Goal: Task Accomplishment & Management: Manage account settings

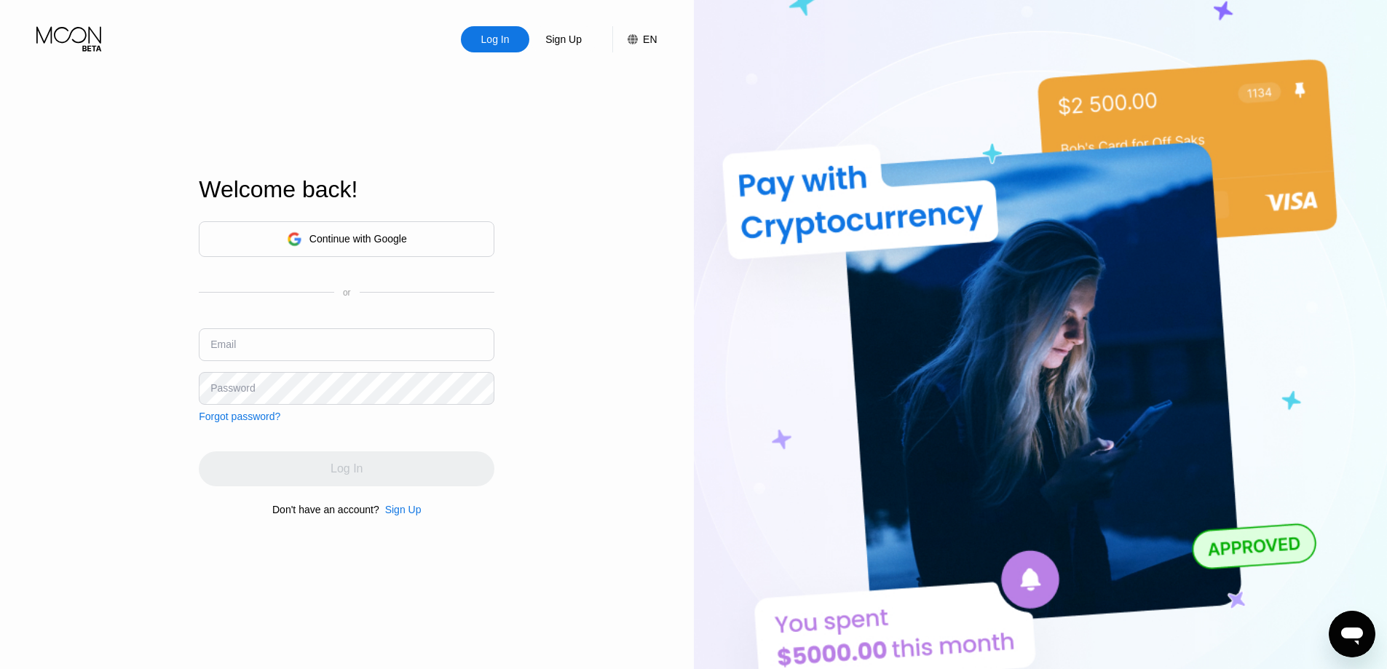
click at [359, 242] on div "Continue with Google" at bounding box center [359, 239] width 98 height 12
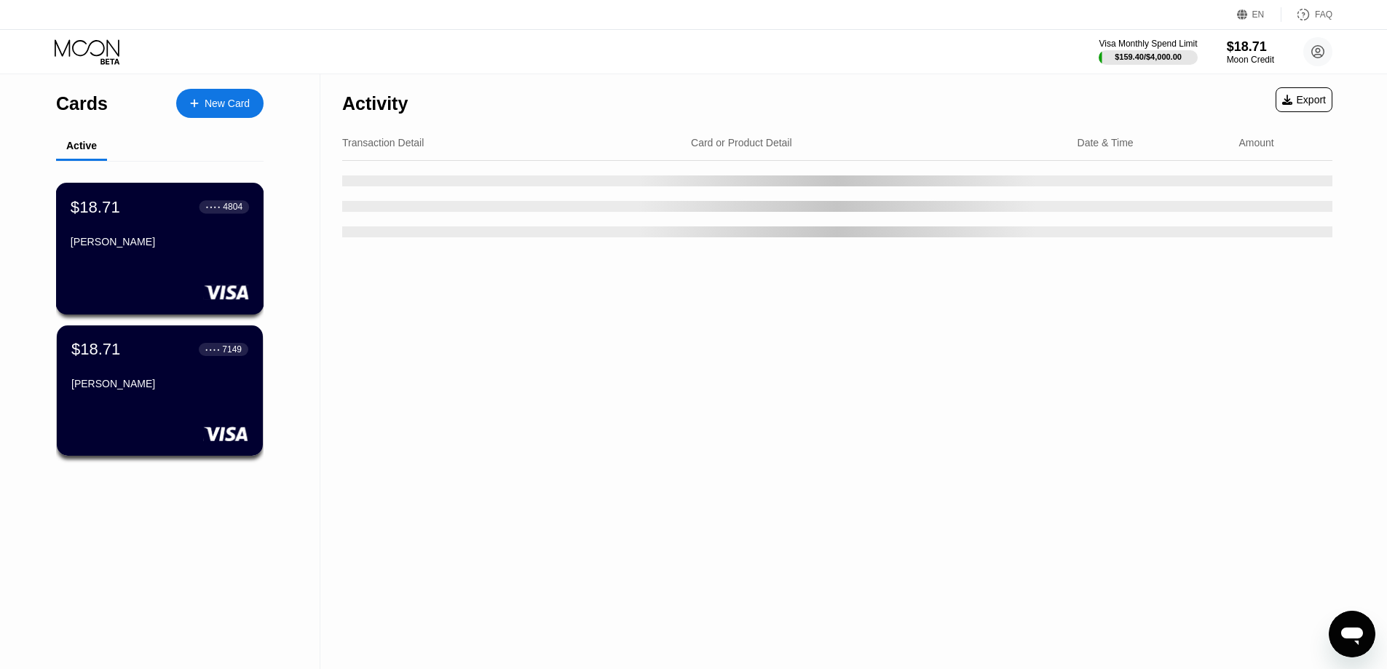
click at [157, 263] on div "$18.71 ● ● ● ● 4804 Daniel Jacobs" at bounding box center [160, 249] width 208 height 132
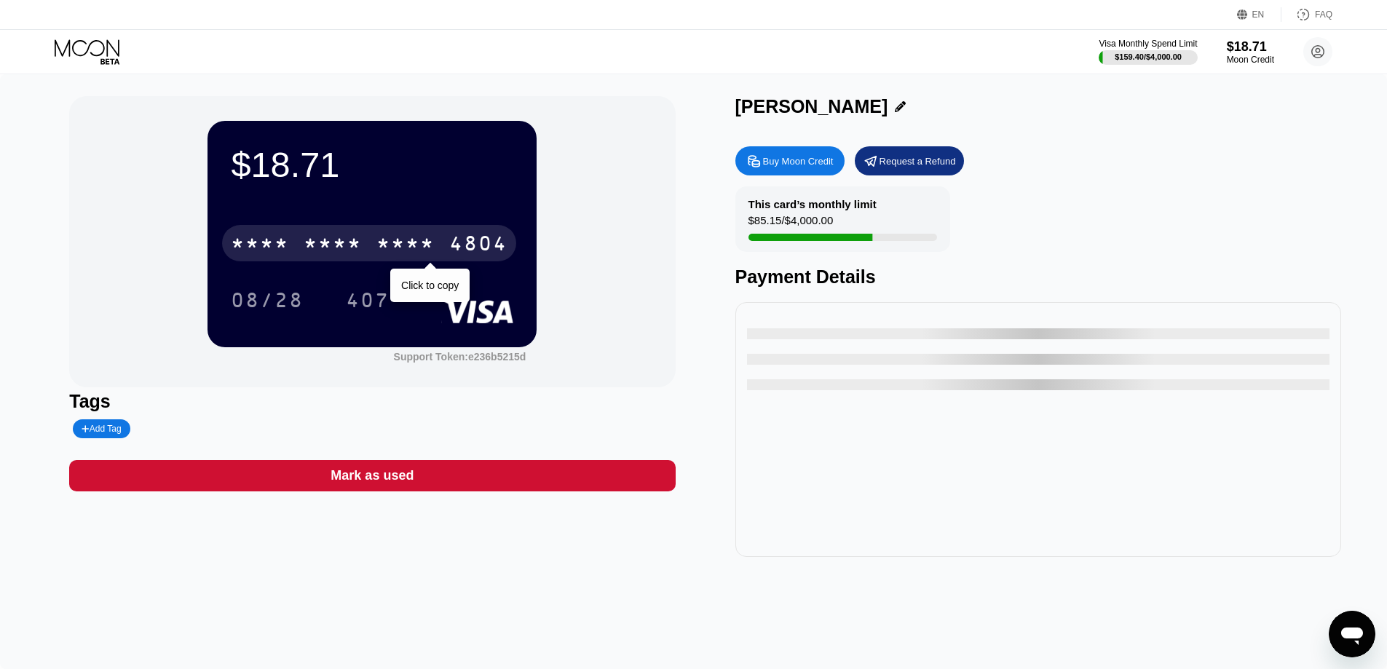
click at [417, 240] on div "* * * *" at bounding box center [406, 245] width 58 height 23
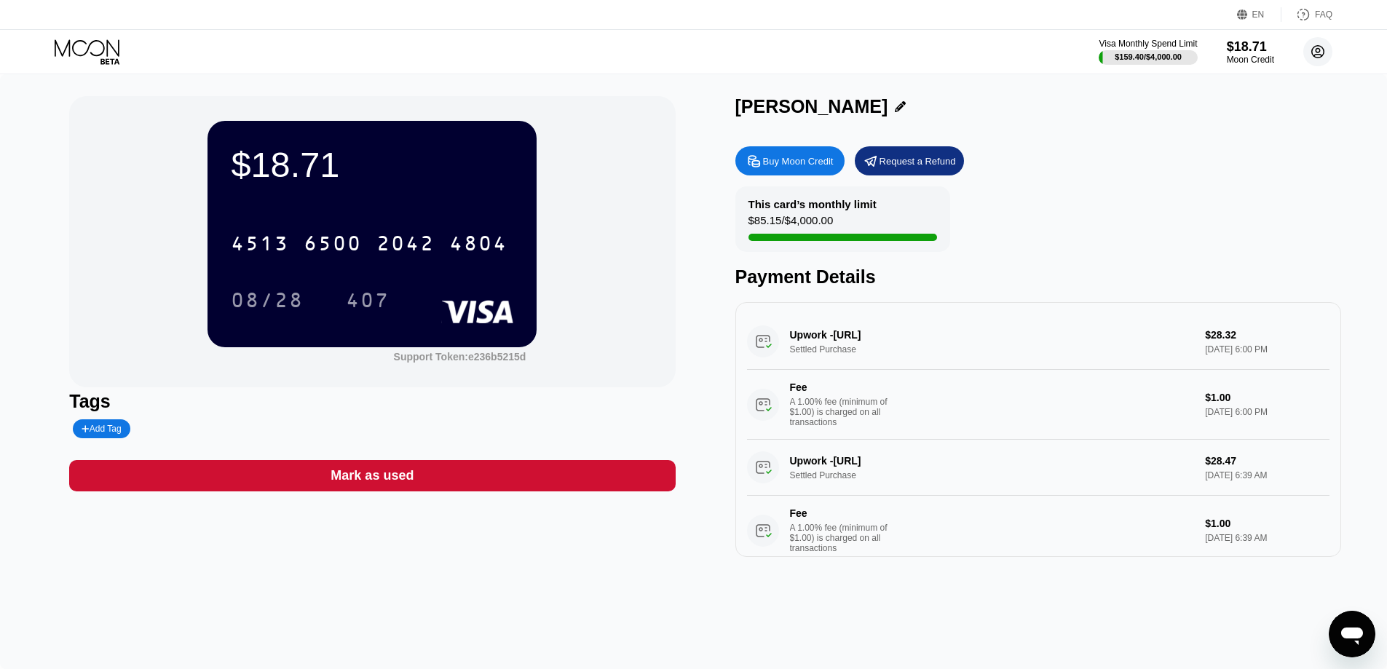
click at [1312, 50] on icon at bounding box center [1318, 52] width 12 height 12
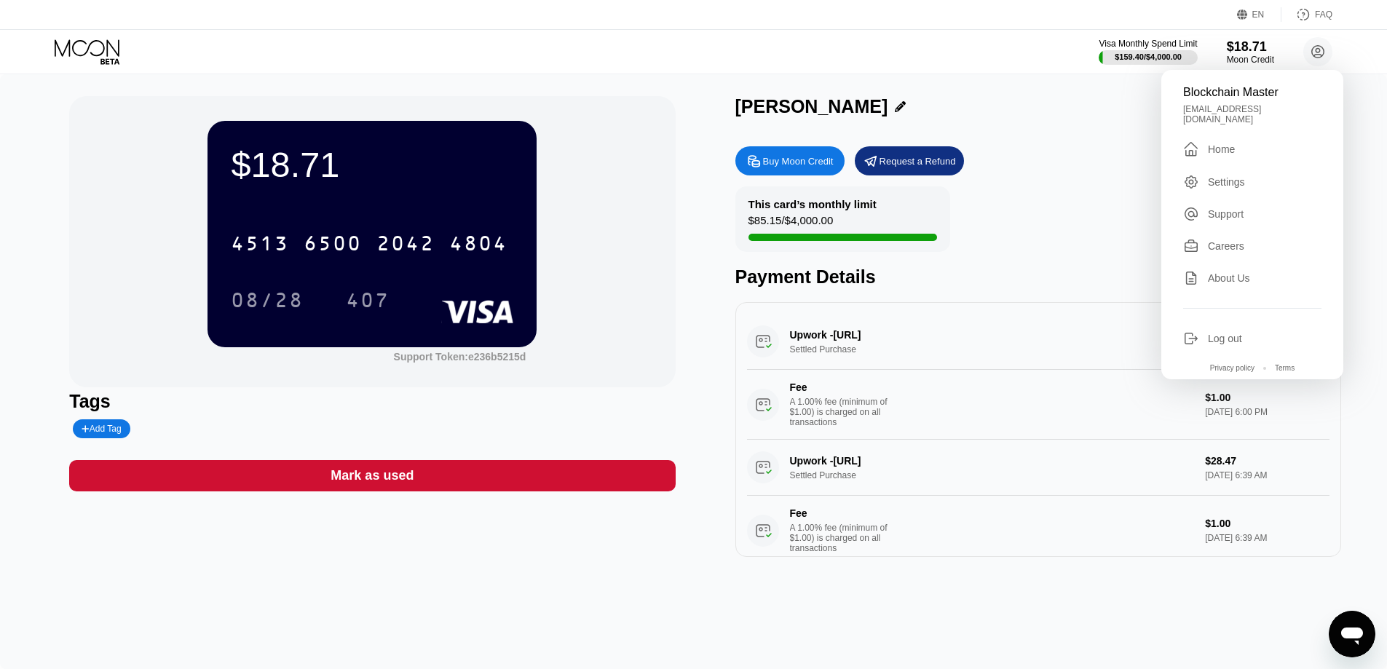
click at [504, 98] on div "$18.71 4513 6500 2042 4804 08/28 407 Support Token: e236b5215d" at bounding box center [372, 241] width 606 height 291
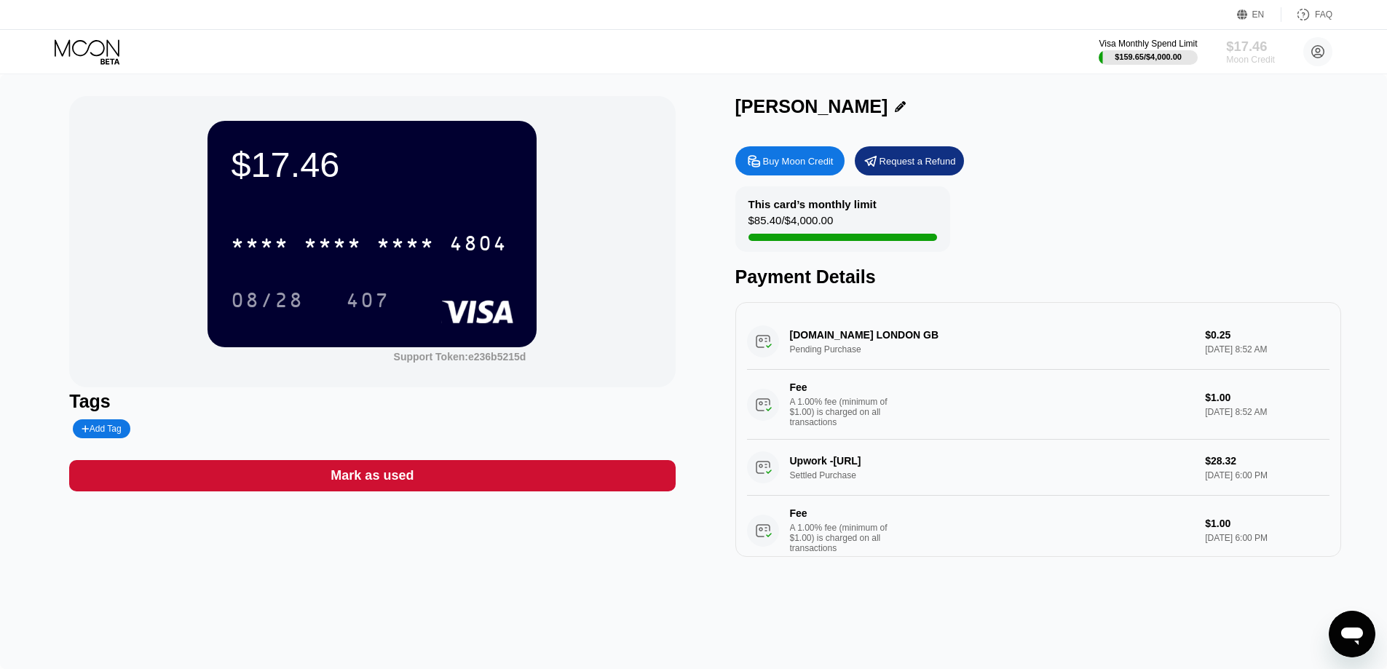
click at [1226, 39] on div "$17.46" at bounding box center [1250, 46] width 49 height 15
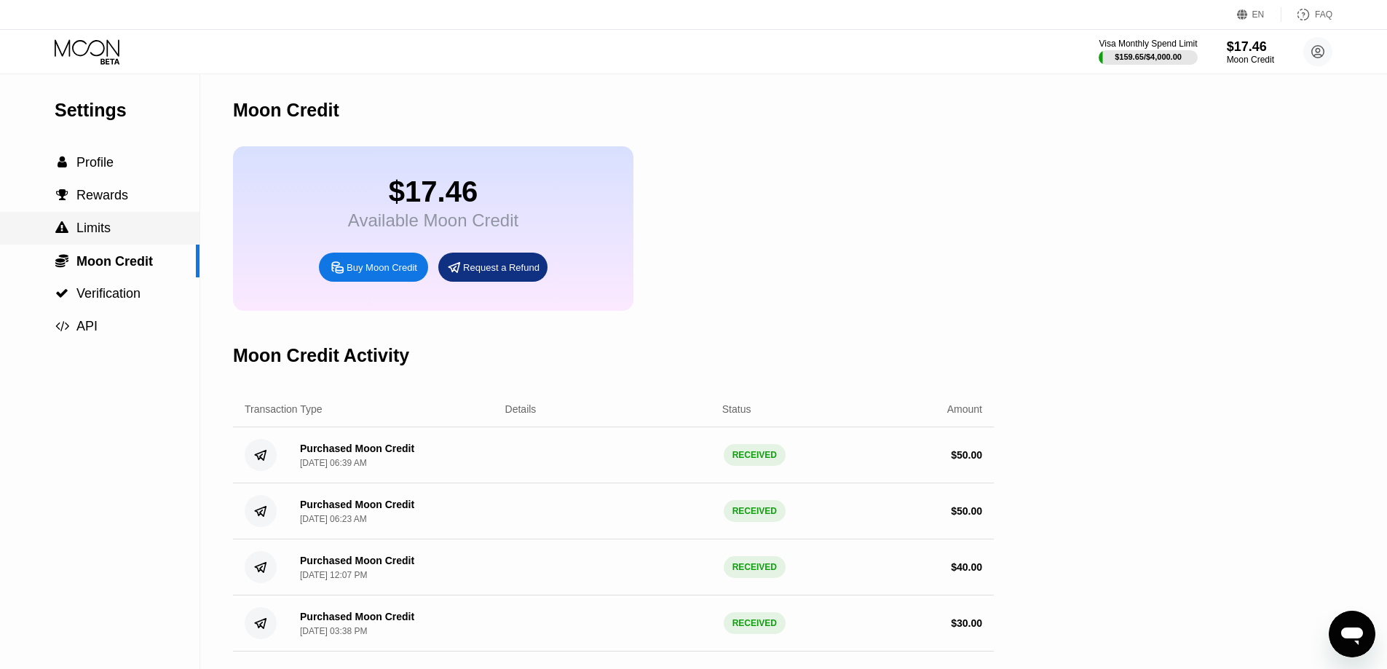
click at [104, 234] on span "Limits" at bounding box center [93, 228] width 34 height 15
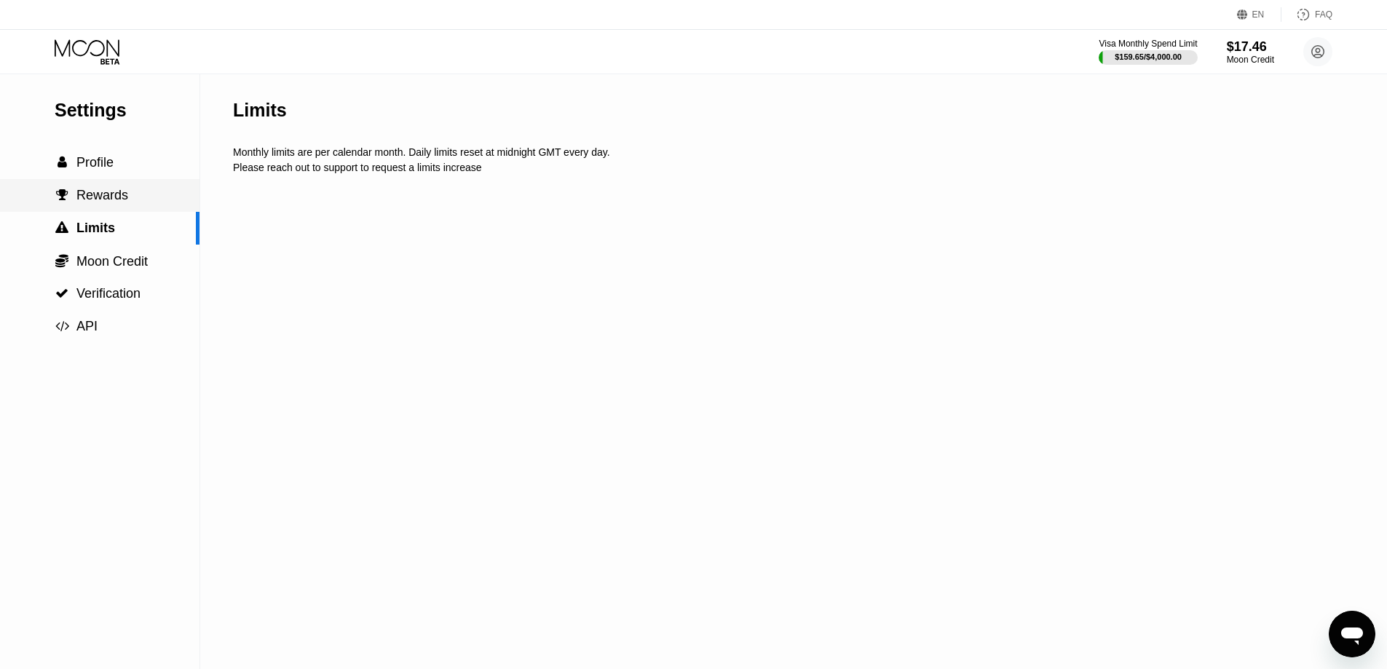
click at [122, 202] on span "Rewards" at bounding box center [102, 195] width 52 height 15
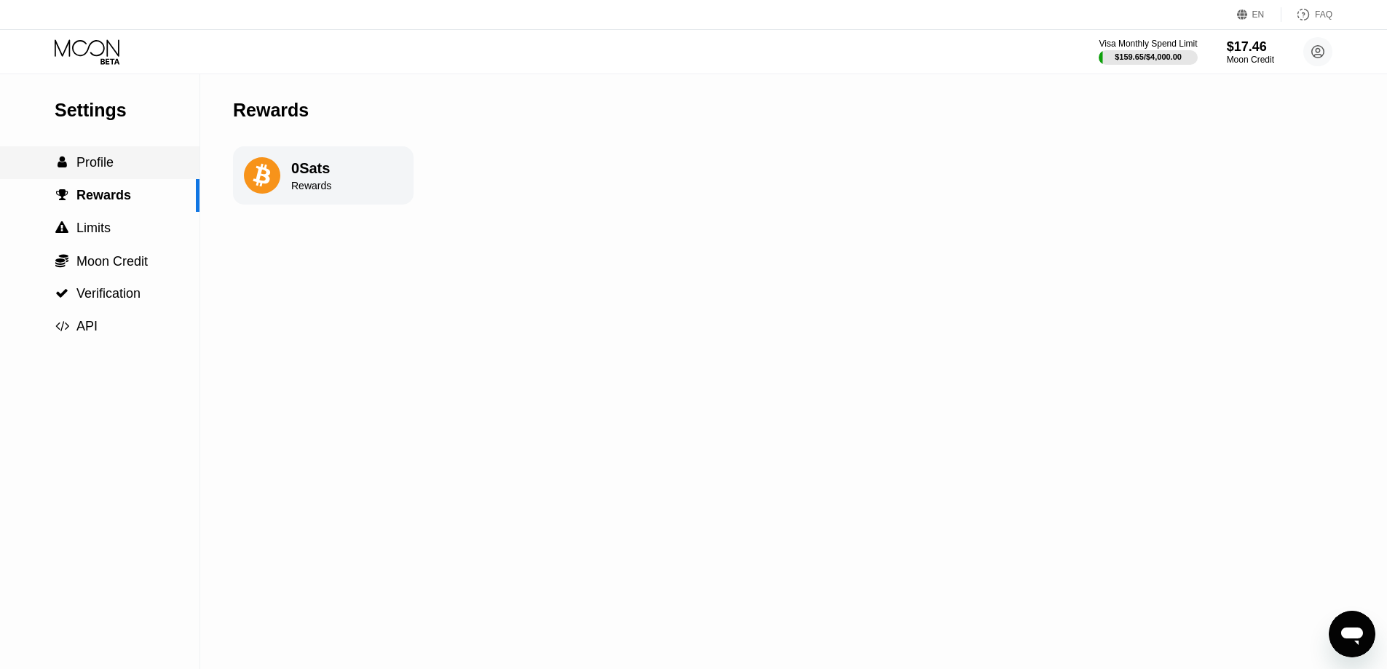
click at [141, 165] on div " Profile" at bounding box center [100, 162] width 200 height 15
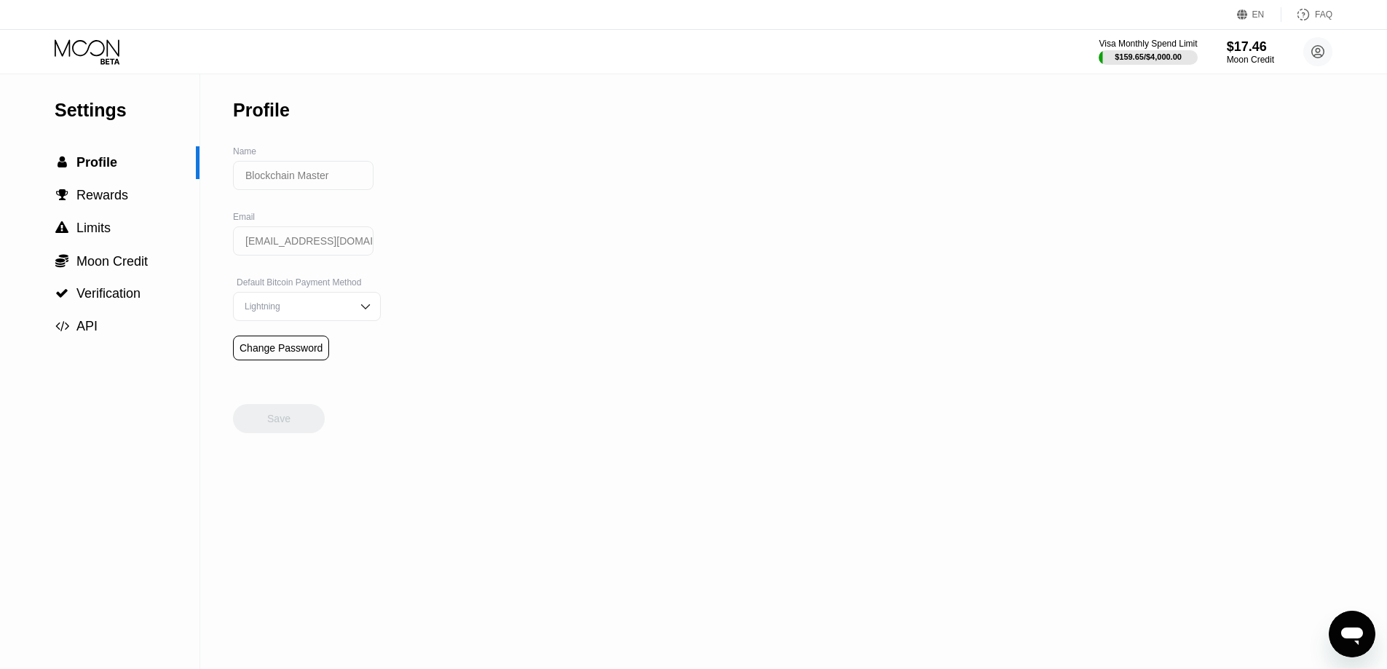
click at [94, 54] on icon at bounding box center [89, 51] width 68 height 25
